Goal: Transaction & Acquisition: Purchase product/service

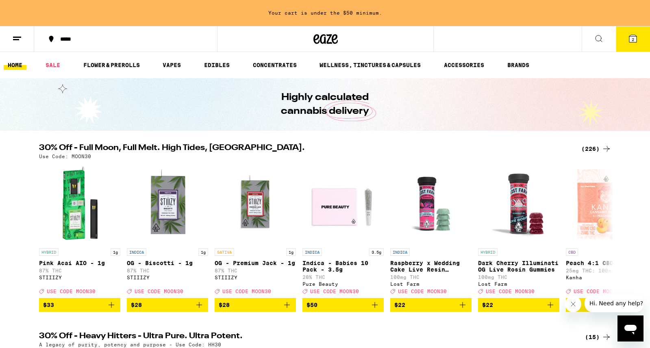
click at [635, 41] on icon at bounding box center [632, 38] width 7 height 7
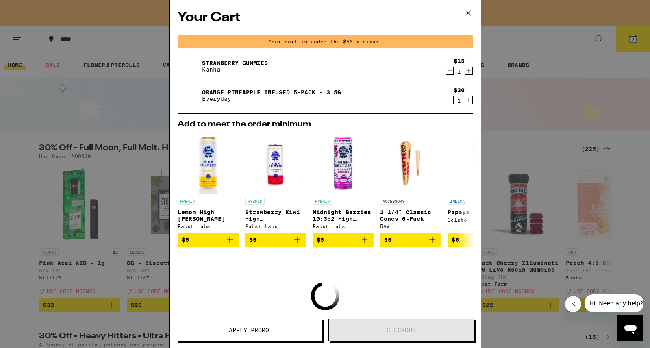
click at [22, 139] on div "Your Cart Your cart is under the $50 minimum. Strawberry Gummies Kanha $15 1 Or…" at bounding box center [325, 174] width 650 height 348
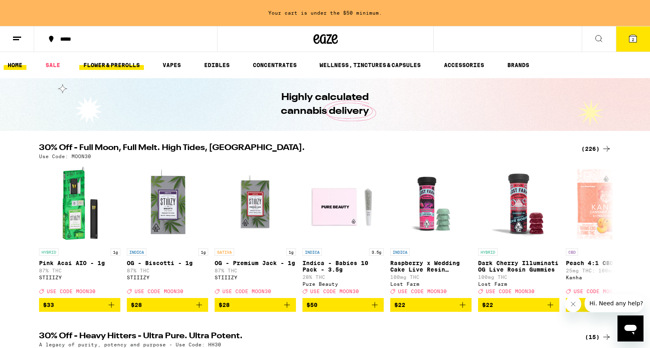
click at [106, 65] on link "FLOWER & PREROLLS" at bounding box center [111, 65] width 65 height 10
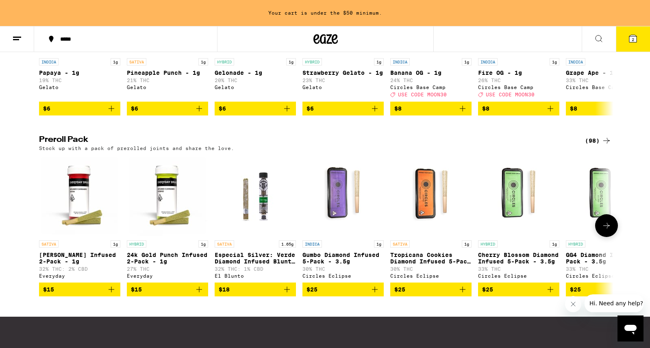
scroll to position [554, 0]
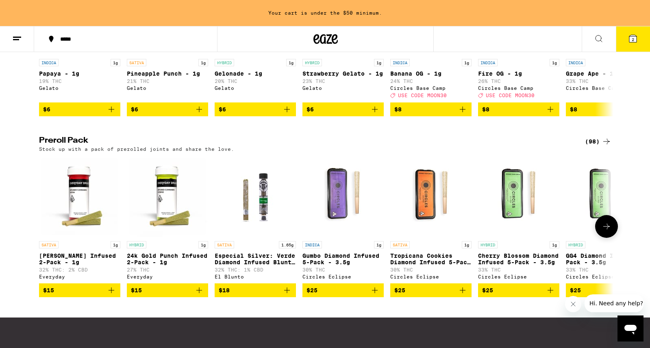
click at [112, 295] on icon "Add to bag" at bounding box center [111, 290] width 10 height 10
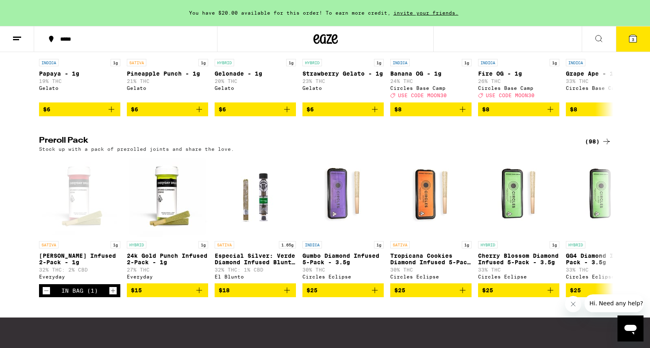
click at [633, 37] on icon at bounding box center [632, 38] width 7 height 7
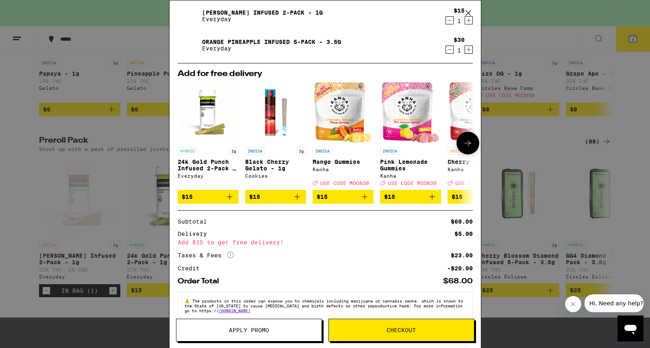
scroll to position [77, 0]
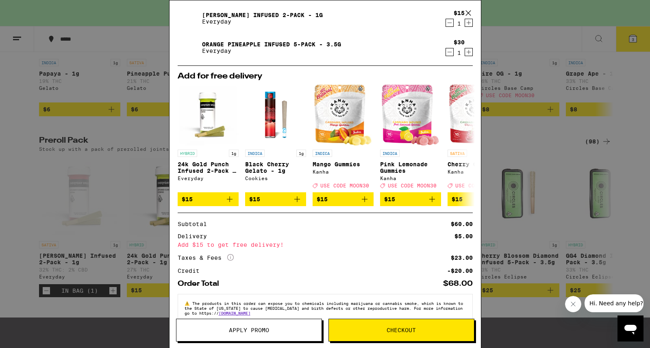
click at [467, 12] on icon at bounding box center [467, 13] width 5 height 5
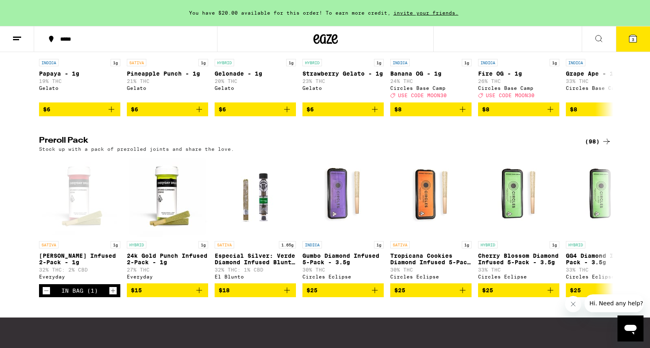
click at [630, 38] on icon at bounding box center [632, 38] width 7 height 7
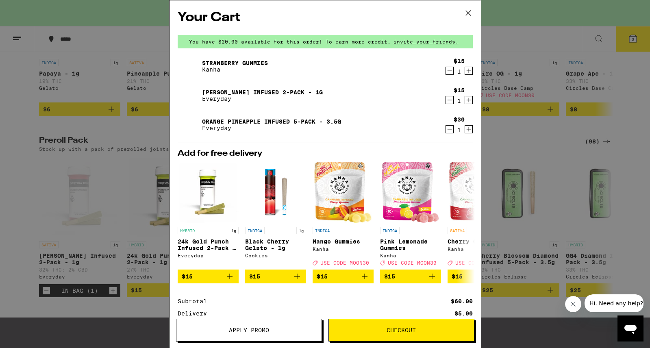
click at [449, 99] on icon "Decrement" at bounding box center [449, 100] width 7 height 10
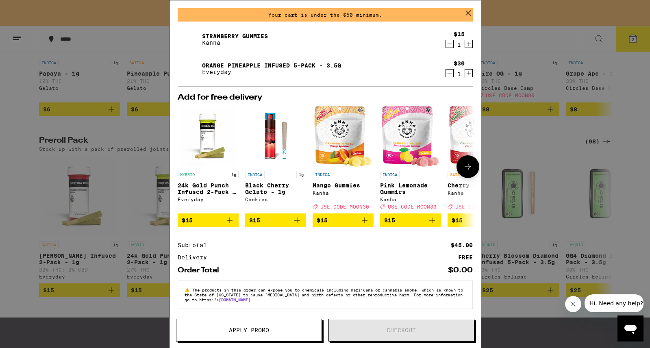
scroll to position [32, 0]
click at [24, 223] on div "Your Cart Your cart is under the $50 minimum. Strawberry Gummies Kanha $15 1 Or…" at bounding box center [325, 174] width 650 height 348
